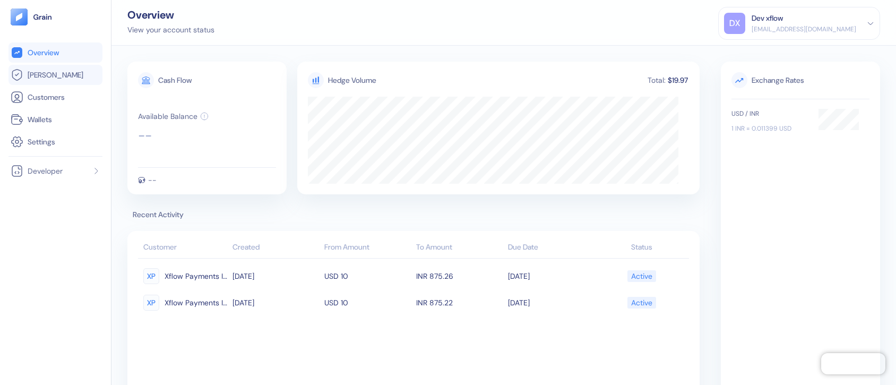
click at [50, 75] on span "Hedges" at bounding box center [56, 75] width 56 height 11
